Goal: Transaction & Acquisition: Book appointment/travel/reservation

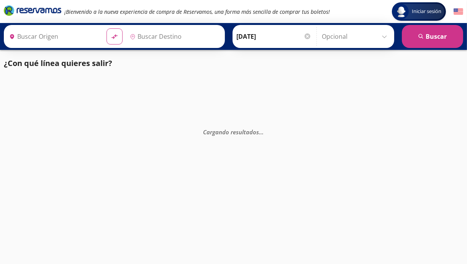
type input "[PERSON_NAME] de Querétaro, [GEOGRAPHIC_DATA]"
type input "[GEOGRAPHIC_DATA], [GEOGRAPHIC_DATA]"
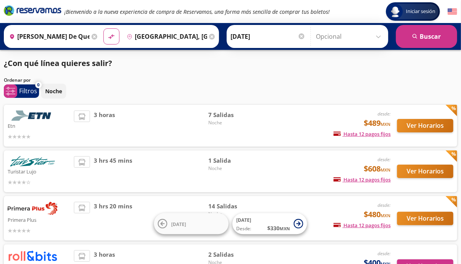
click at [182, 117] on div "3 horas" at bounding box center [141, 125] width 134 height 30
click at [103, 115] on span "3 horas" at bounding box center [104, 125] width 21 height 30
click at [83, 112] on li at bounding box center [81, 116] width 15 height 11
click at [35, 114] on img at bounding box center [33, 115] width 50 height 10
click at [209, 37] on icon at bounding box center [212, 37] width 6 height 6
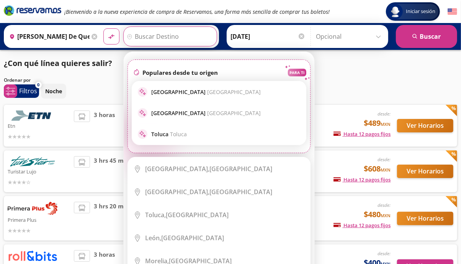
click at [182, 34] on div "Destino pin-outline Elige tu destino Close Destino pin-outline serch-icon fire …" at bounding box center [170, 36] width 94 height 20
click at [189, 34] on input "Destino" at bounding box center [169, 36] width 91 height 19
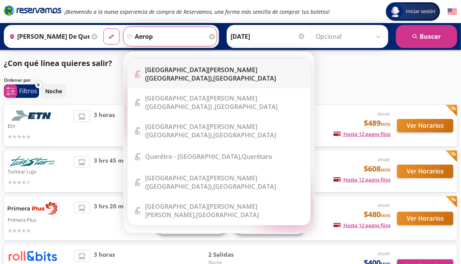
click at [198, 72] on b "[GEOGRAPHIC_DATA][PERSON_NAME] ([GEOGRAPHIC_DATA])," at bounding box center [201, 74] width 112 height 17
type input "[GEOGRAPHIC_DATA][PERSON_NAME] ([GEOGRAPHIC_DATA]), [GEOGRAPHIC_DATA]"
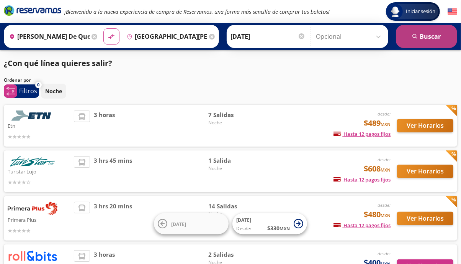
click at [421, 39] on button "search [GEOGRAPHIC_DATA]" at bounding box center [426, 36] width 61 height 23
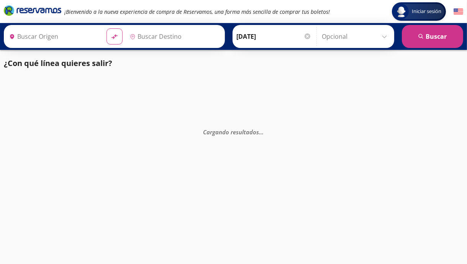
type input "[PERSON_NAME] de Querétaro, [GEOGRAPHIC_DATA]"
type input "[GEOGRAPHIC_DATA][PERSON_NAME] ([GEOGRAPHIC_DATA]), [GEOGRAPHIC_DATA]"
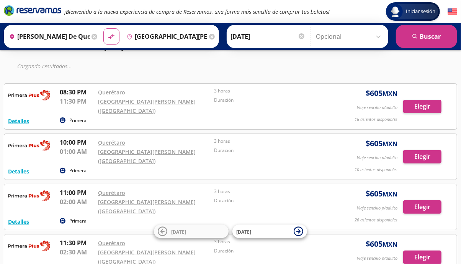
scroll to position [34, 0]
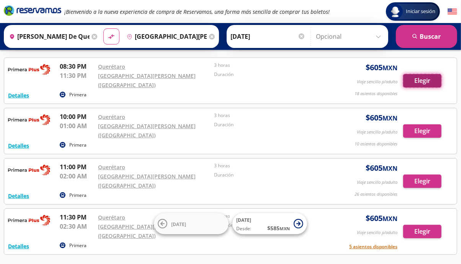
click at [423, 79] on button "Elegir" at bounding box center [422, 80] width 38 height 13
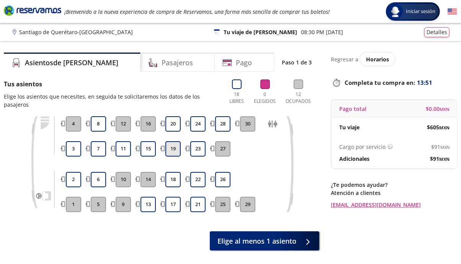
click at [178, 146] on button "19" at bounding box center [172, 148] width 15 height 15
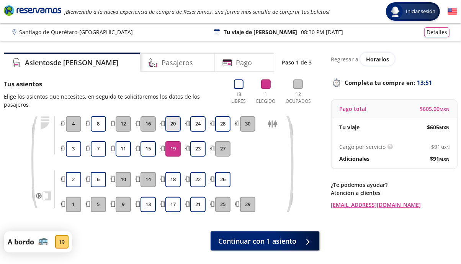
click at [177, 118] on button "20" at bounding box center [172, 123] width 15 height 15
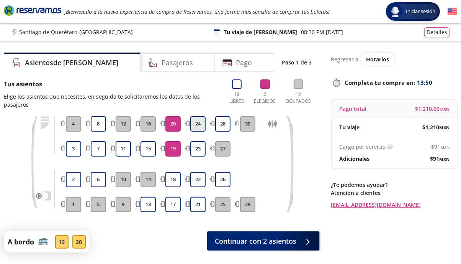
click at [205, 127] on button "24" at bounding box center [197, 123] width 15 height 15
click at [197, 156] on button "23" at bounding box center [197, 148] width 15 height 15
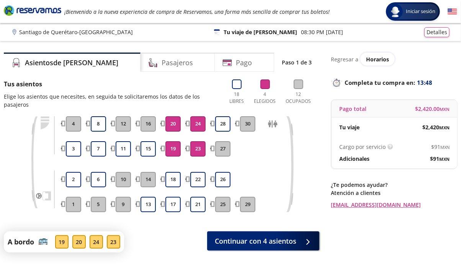
click at [198, 156] on button "23" at bounding box center [197, 148] width 15 height 15
click at [201, 123] on button "24" at bounding box center [197, 123] width 15 height 15
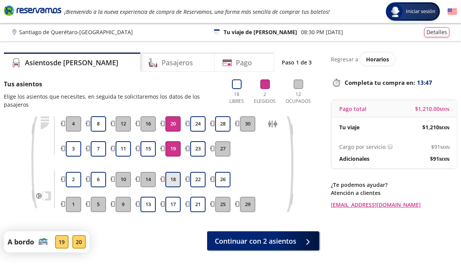
click at [176, 180] on button "18" at bounding box center [172, 179] width 15 height 15
click at [175, 203] on button "17" at bounding box center [172, 204] width 15 height 15
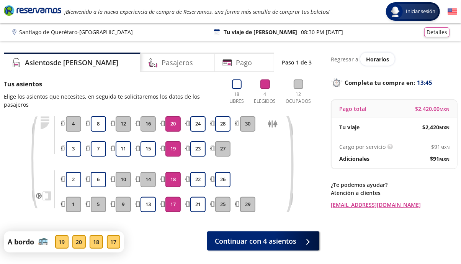
scroll to position [18, 0]
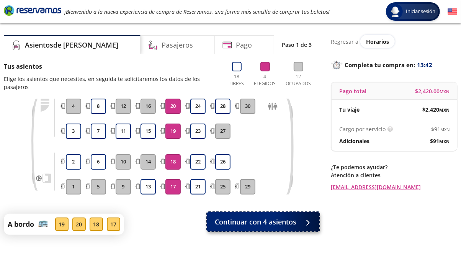
click at [265, 220] on span "Continuar con 4 asientos" at bounding box center [256, 221] width 82 height 10
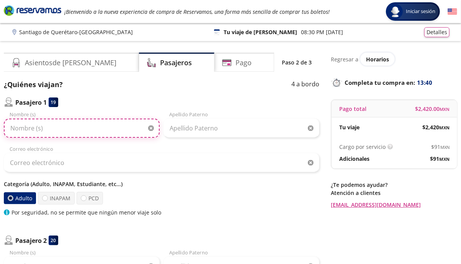
click at [94, 132] on input "Nombre (s)" at bounding box center [82, 127] width 156 height 19
type input "[PERSON_NAME]"
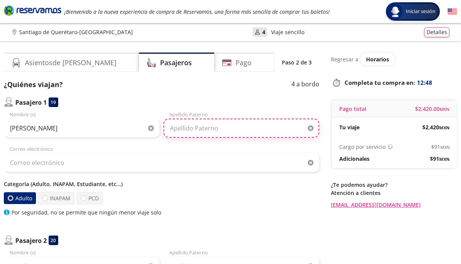
click at [200, 131] on input "Apellido Paterno" at bounding box center [242, 127] width 156 height 19
type input "[PERSON_NAME]"
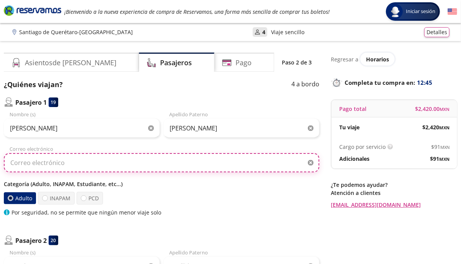
click at [163, 156] on input "Correo electrónico" at bounding box center [162, 162] width 316 height 19
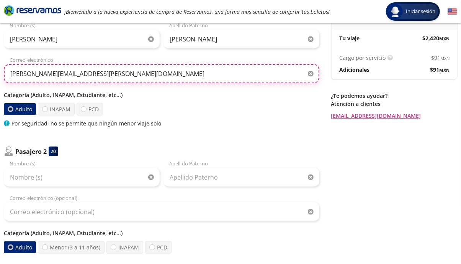
scroll to position [89, 0]
type input "[PERSON_NAME][EMAIL_ADDRESS][PERSON_NAME][DOMAIN_NAME]"
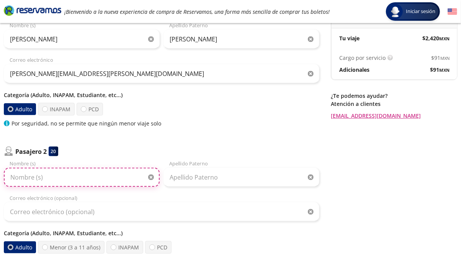
click at [64, 179] on input "Nombre (s)" at bounding box center [82, 176] width 156 height 19
type input "[PERSON_NAME]"
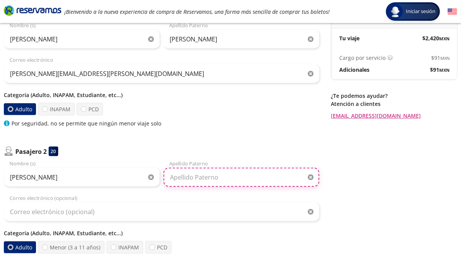
click at [203, 180] on input "Apellido Paterno" at bounding box center [242, 176] width 156 height 19
type input "[PERSON_NAME]"
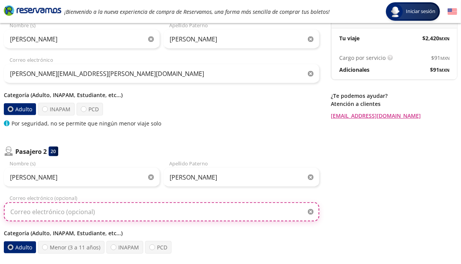
click at [165, 213] on input "Correo electrónico (opcional)" at bounding box center [162, 211] width 316 height 19
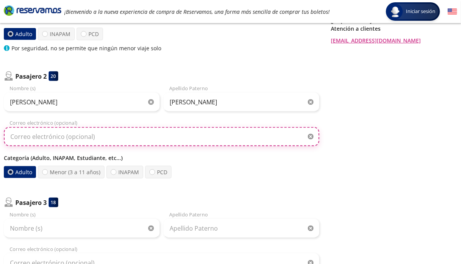
scroll to position [167, 0]
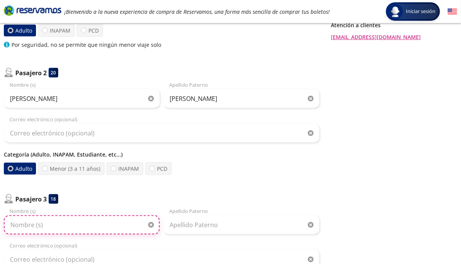
click at [65, 216] on input "Nombre (s)" at bounding box center [82, 224] width 156 height 19
type input "[PERSON_NAME]"
click at [65, 216] on input "[PERSON_NAME]" at bounding box center [82, 224] width 156 height 19
type input "[PERSON_NAME] [PERSON_NAME]"
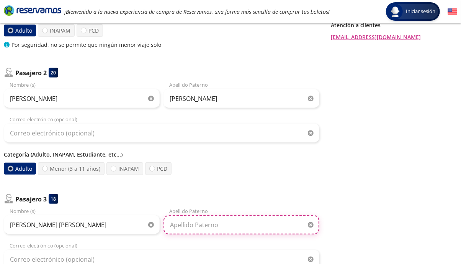
click at [170, 222] on input "Apellido Paterno" at bounding box center [242, 224] width 156 height 19
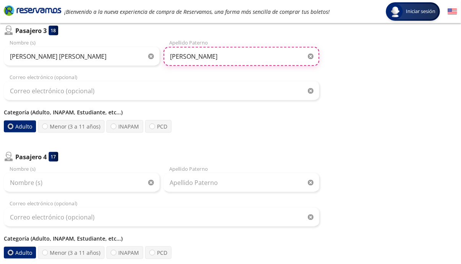
scroll to position [339, 0]
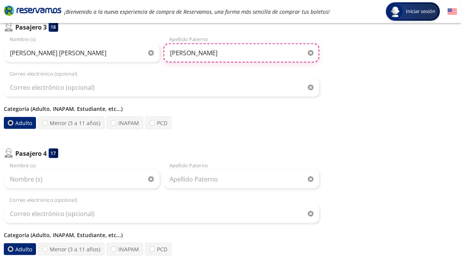
type input "[PERSON_NAME]"
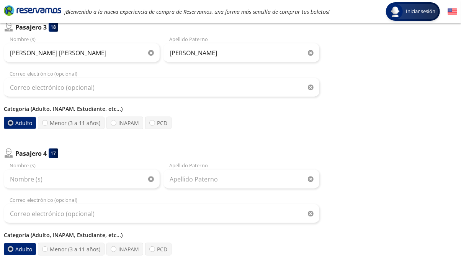
click at [72, 160] on div "Pasajero 4 17 Nombre (s) Apellido [PERSON_NAME] Correo electrónico (opcional) C…" at bounding box center [162, 201] width 316 height 107
click at [69, 177] on input "Nombre (s)" at bounding box center [82, 178] width 156 height 19
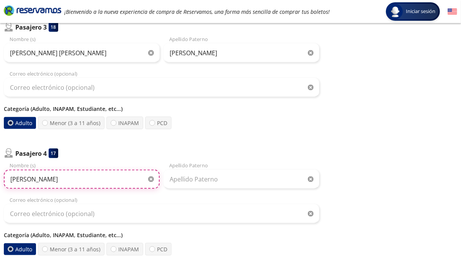
type input "[PERSON_NAME]"
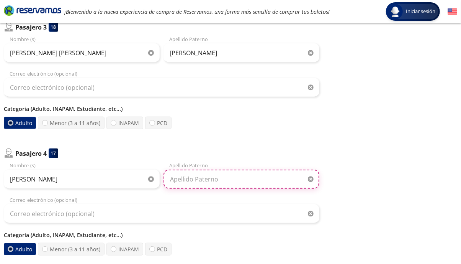
click at [235, 184] on input "Apellido Paterno" at bounding box center [242, 178] width 156 height 19
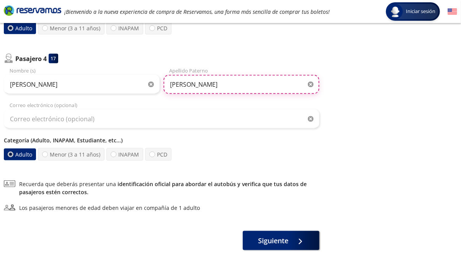
scroll to position [468, 0]
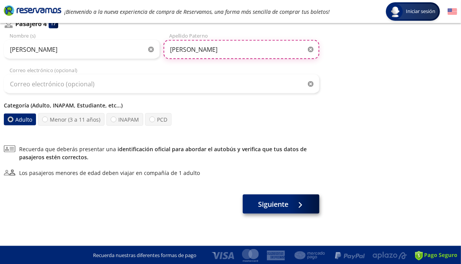
type input "[PERSON_NAME]"
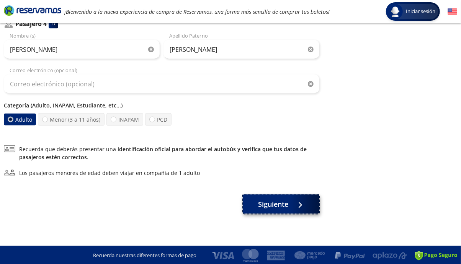
click at [285, 204] on span "Siguiente" at bounding box center [274, 204] width 30 height 10
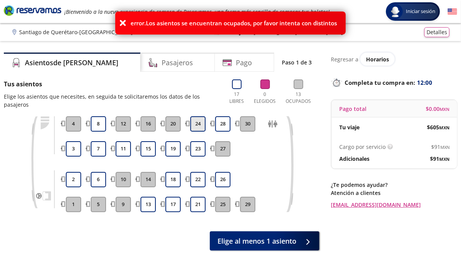
click at [197, 127] on button "24" at bounding box center [197, 123] width 15 height 15
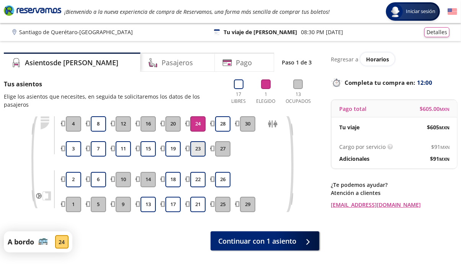
click at [197, 143] on button "23" at bounding box center [197, 148] width 15 height 15
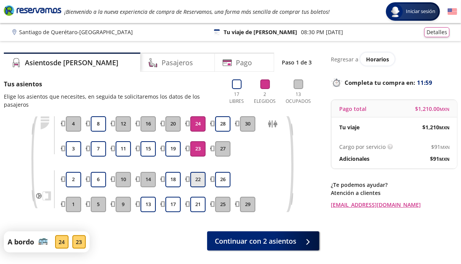
click at [200, 177] on button "22" at bounding box center [197, 179] width 15 height 15
click at [199, 200] on button "21" at bounding box center [197, 204] width 15 height 15
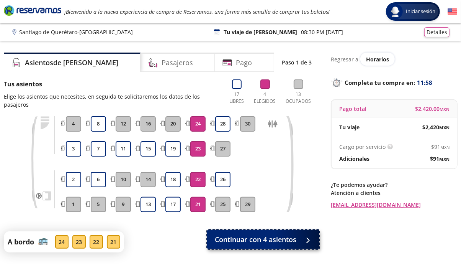
click at [242, 241] on span "Continuar con 4 asientos" at bounding box center [256, 239] width 82 height 10
click at [249, 239] on span "Continuar con 4 asientos" at bounding box center [256, 239] width 82 height 10
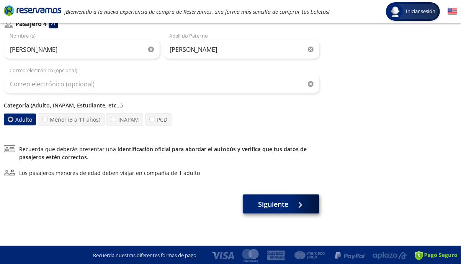
scroll to position [468, 0]
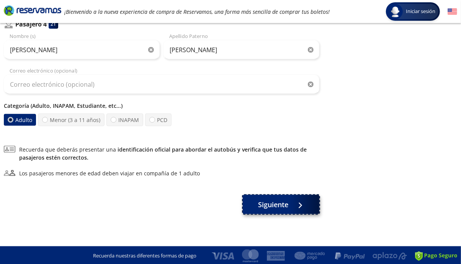
click at [286, 200] on span "Siguiente" at bounding box center [274, 204] width 30 height 10
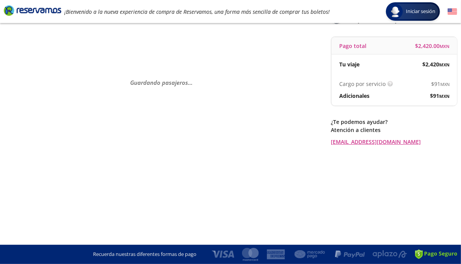
scroll to position [0, 0]
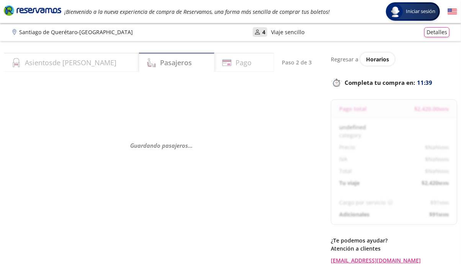
select select "MX"
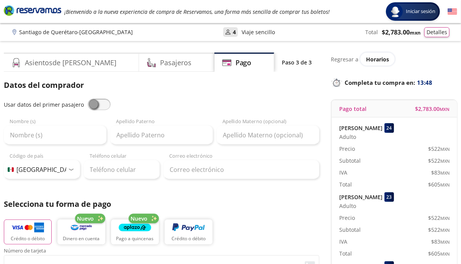
scroll to position [8, 0]
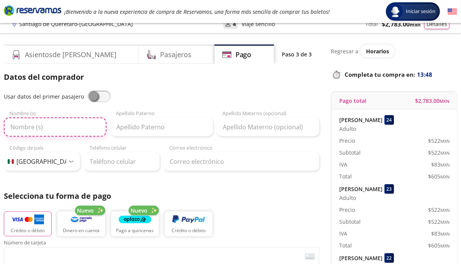
click at [75, 129] on input "Nombre (s)" at bounding box center [55, 126] width 103 height 19
click at [70, 126] on input "Nombre (s)" at bounding box center [55, 126] width 103 height 19
type input "[PERSON_NAME]"
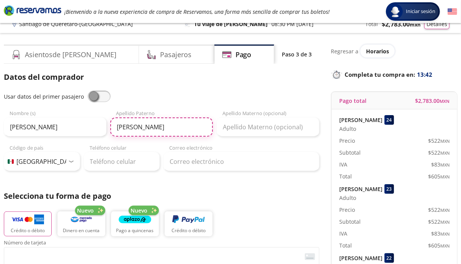
type input "[PERSON_NAME]"
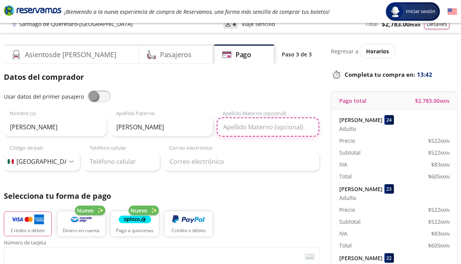
type input "Z"
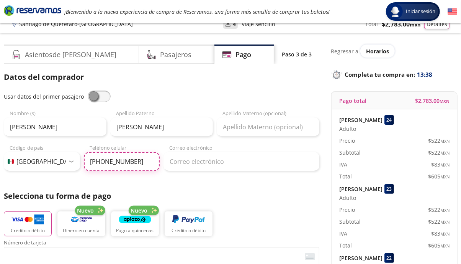
type input "[PHONE_NUMBER]"
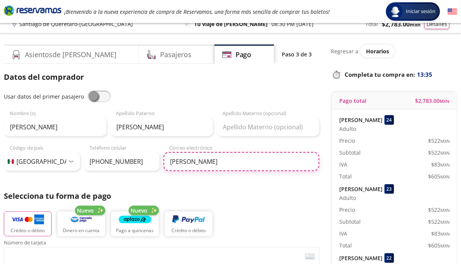
type input "[PERSON_NAME][EMAIL_ADDRESS][PERSON_NAME][DOMAIN_NAME]"
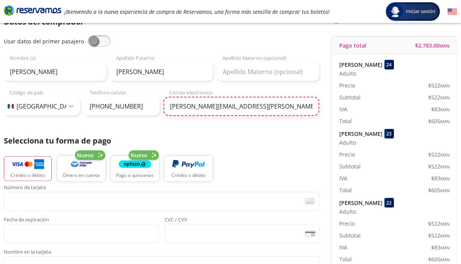
scroll to position [66, 0]
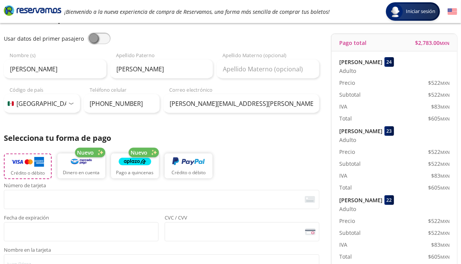
click at [39, 168] on button "Crédito o débito" at bounding box center [28, 166] width 48 height 26
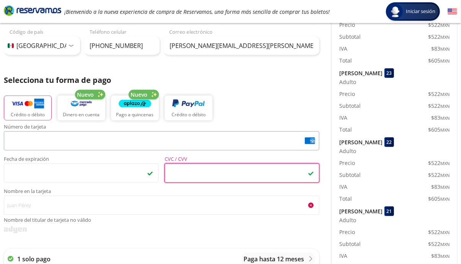
scroll to position [125, 0]
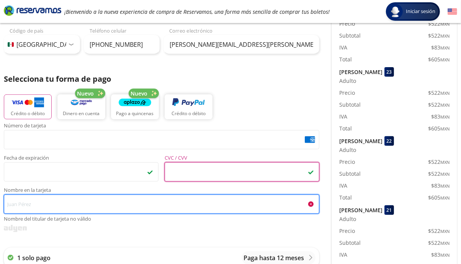
click at [50, 198] on input "Nombre en la tarjeta Nombre del titular de tarjeta no válido" at bounding box center [162, 203] width 316 height 19
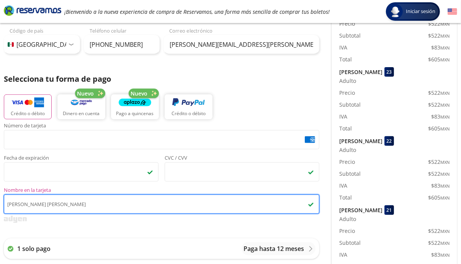
click at [23, 203] on input "[PERSON_NAME] [PERSON_NAME]" at bounding box center [162, 203] width 316 height 19
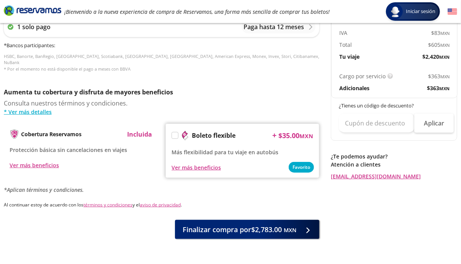
scroll to position [347, 0]
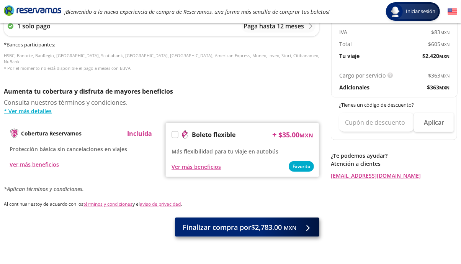
type input "[PERSON_NAME]"
click at [203, 222] on span "Finalizar compra por $2,783.00 MXN" at bounding box center [240, 227] width 114 height 10
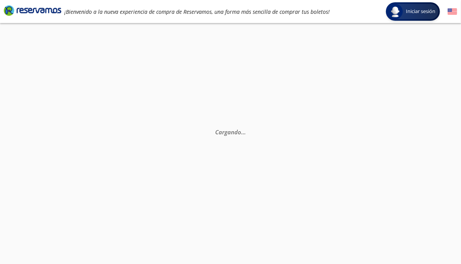
scroll to position [0, 0]
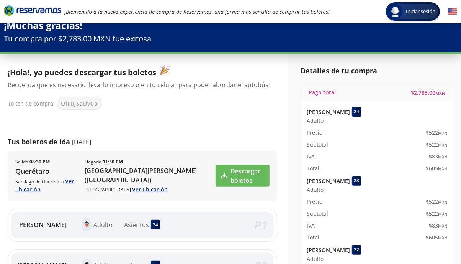
scroll to position [13, 0]
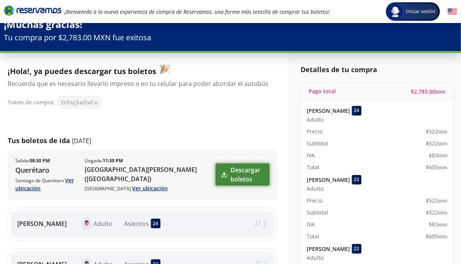
click at [222, 175] on link "Descargar boletos" at bounding box center [243, 174] width 54 height 22
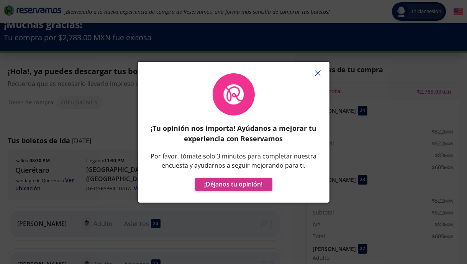
click at [318, 71] on icon "button" at bounding box center [318, 73] width 6 height 6
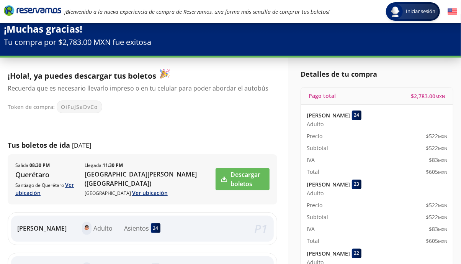
scroll to position [0, 0]
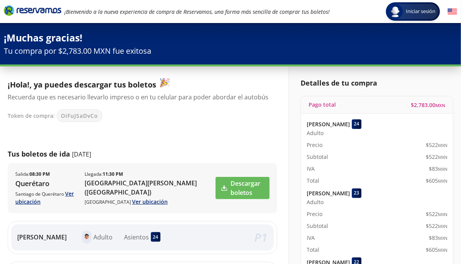
click at [42, 13] on icon "Brand Logo" at bounding box center [32, 10] width 57 height 11
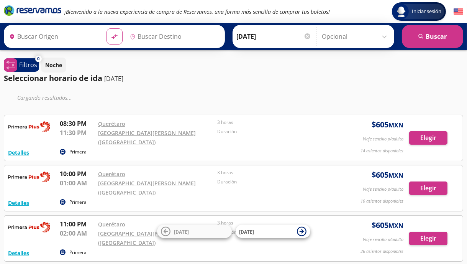
type input "[PERSON_NAME] de Querétaro, [GEOGRAPHIC_DATA]"
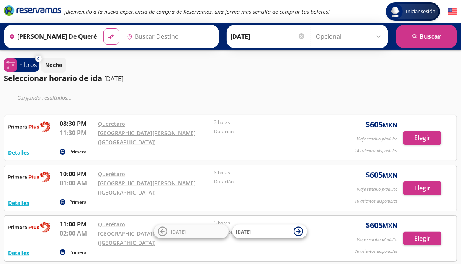
type input "[GEOGRAPHIC_DATA][PERSON_NAME] ([GEOGRAPHIC_DATA]), [GEOGRAPHIC_DATA]"
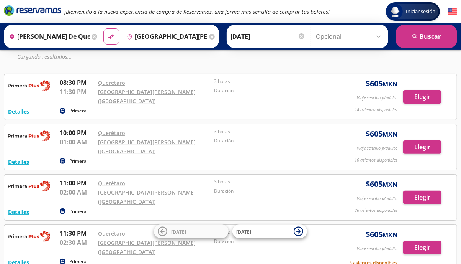
scroll to position [41, 0]
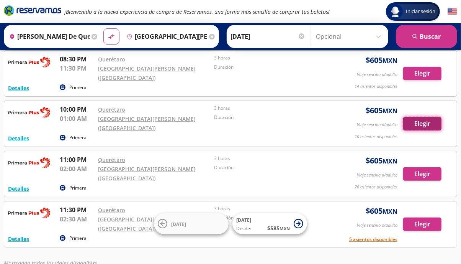
click at [417, 117] on button "Elegir" at bounding box center [422, 123] width 38 height 13
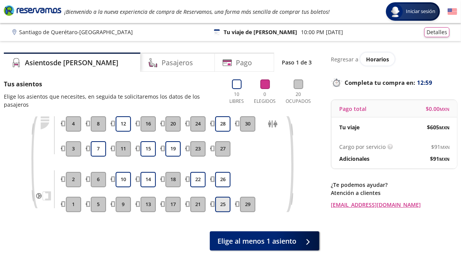
click at [225, 206] on button "25" at bounding box center [222, 204] width 15 height 15
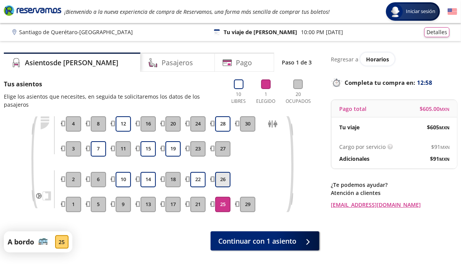
click at [220, 177] on button "26" at bounding box center [222, 179] width 15 height 15
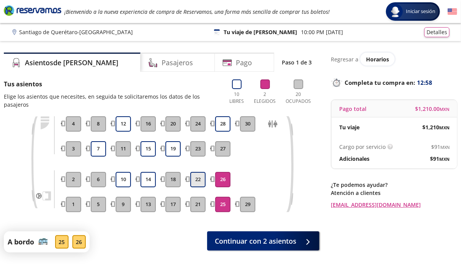
click at [202, 180] on button "22" at bounding box center [197, 179] width 15 height 15
click at [205, 180] on button "22" at bounding box center [197, 179] width 15 height 15
click at [151, 151] on button "15" at bounding box center [148, 148] width 15 height 15
click at [150, 182] on button "14" at bounding box center [148, 179] width 15 height 15
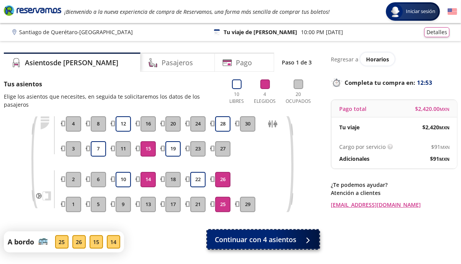
click at [256, 240] on span "Continuar con 4 asientos" at bounding box center [256, 239] width 82 height 10
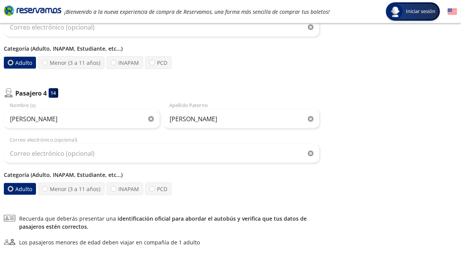
scroll to position [468, 0]
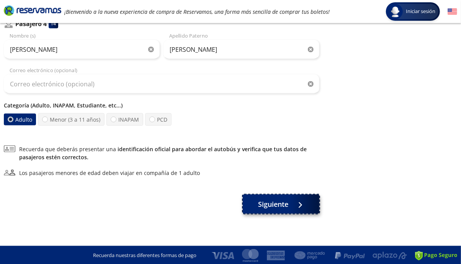
click at [281, 205] on span "Siguiente" at bounding box center [274, 204] width 30 height 10
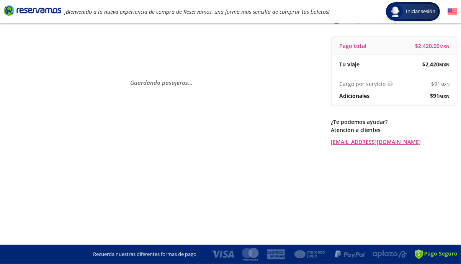
scroll to position [0, 0]
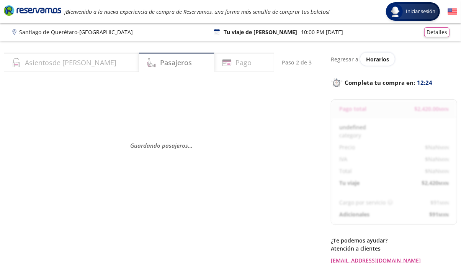
select select "MX"
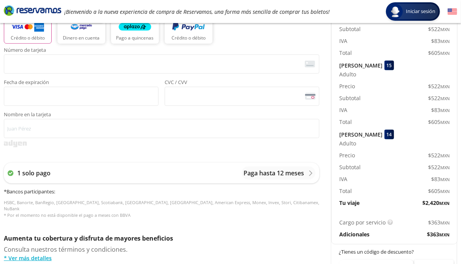
scroll to position [200, 0]
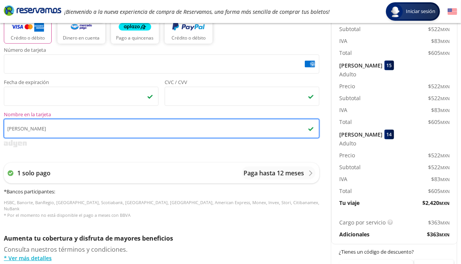
type input "[PERSON_NAME]"
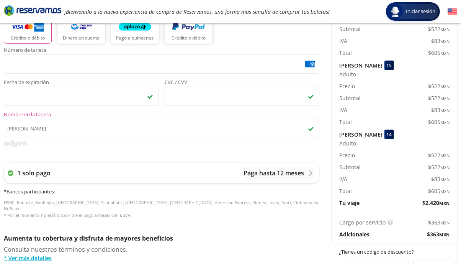
click at [111, 152] on div "Número de tarjeta <p>Your browser does not support iframes.</p> Fecha de expira…" at bounding box center [162, 136] width 316 height 178
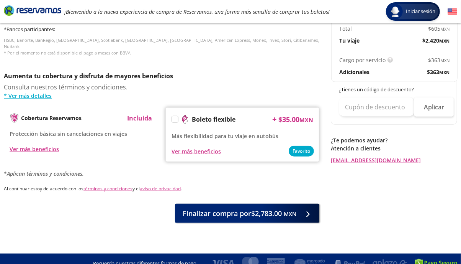
scroll to position [364, 0]
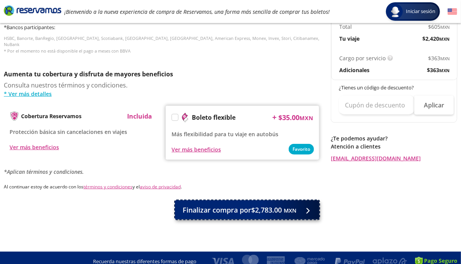
click at [222, 206] on span "Finalizar compra por $2,783.00 MXN" at bounding box center [240, 210] width 114 height 10
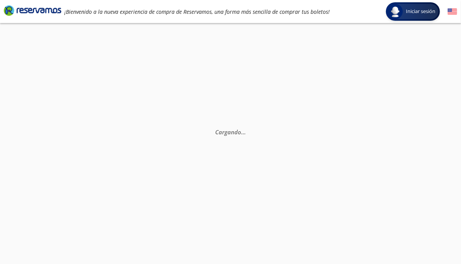
scroll to position [0, 0]
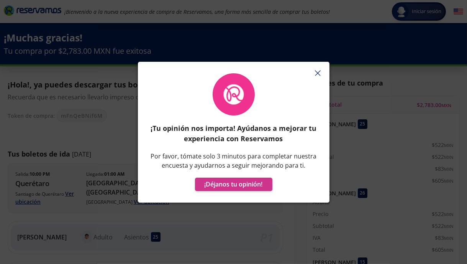
click at [316, 75] on line "button" at bounding box center [317, 72] width 5 height 5
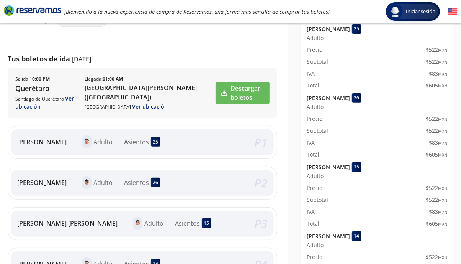
scroll to position [95, 0]
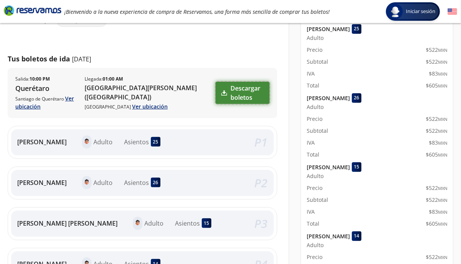
click at [238, 93] on link "Descargar boletos" at bounding box center [243, 93] width 54 height 22
